Goal: Find specific page/section: Find specific page/section

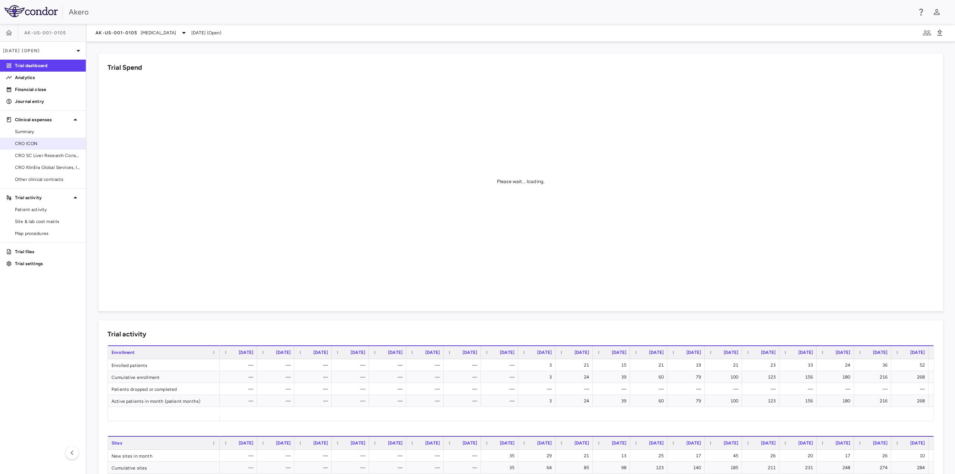
click at [41, 145] on span "CRO ICON" at bounding box center [47, 143] width 65 height 7
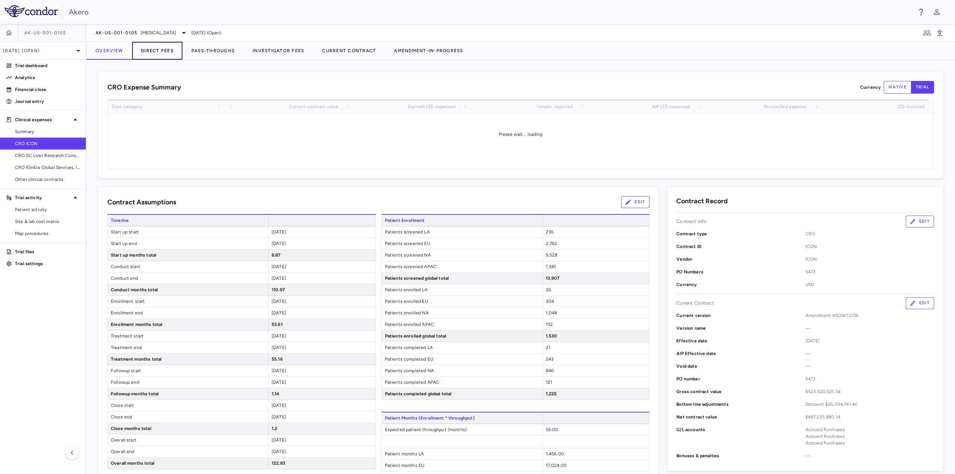
click at [156, 53] on button "Direct Fees" at bounding box center [157, 51] width 50 height 18
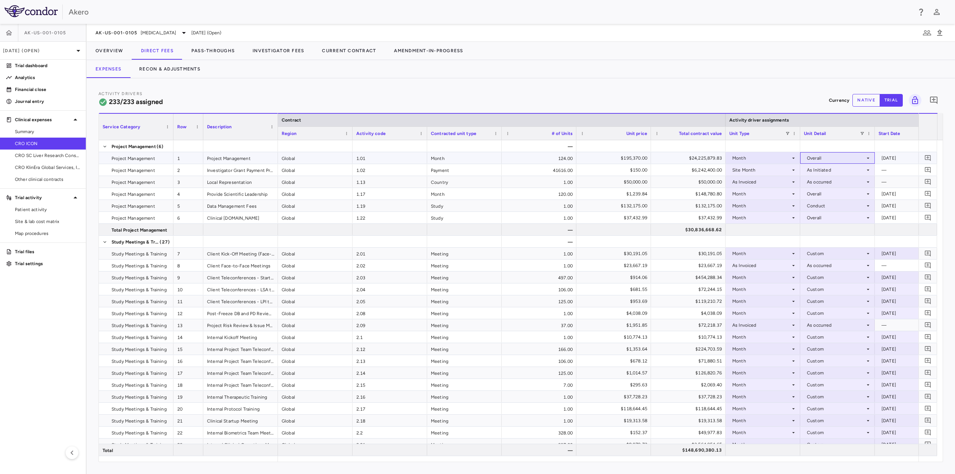
click at [841, 159] on div "Overall" at bounding box center [836, 158] width 58 height 12
click at [765, 157] on div at bounding box center [477, 237] width 955 height 474
click at [765, 157] on div "Month" at bounding box center [761, 158] width 58 height 12
click at [113, 51] on button "Overview" at bounding box center [110, 51] width 46 height 18
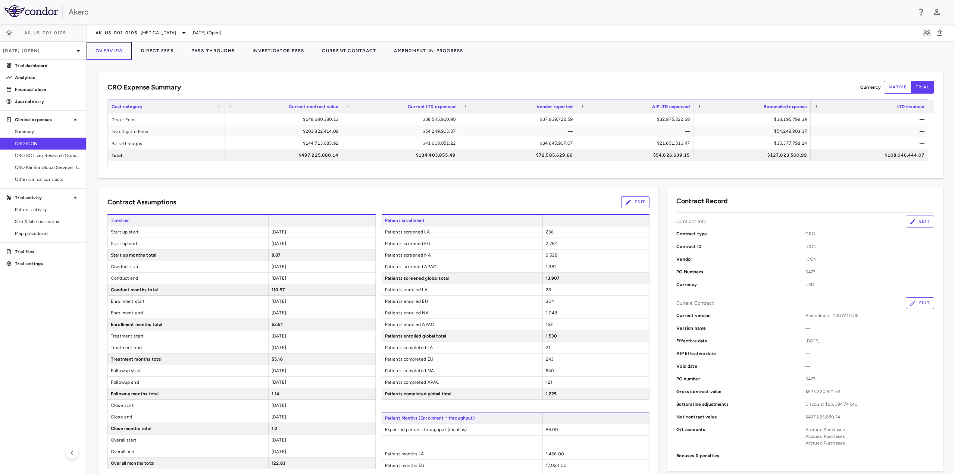
scroll to position [75, 0]
